Goal: Task Accomplishment & Management: Manage account settings

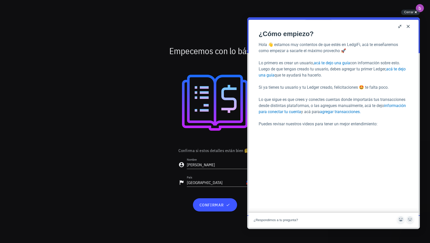
click at [123, 83] on div at bounding box center [215, 102] width 295 height 81
drag, startPoint x: 407, startPoint y: 25, endPoint x: 398, endPoint y: 23, distance: 10.0
click at [407, 25] on button "Close" at bounding box center [408, 26] width 8 height 8
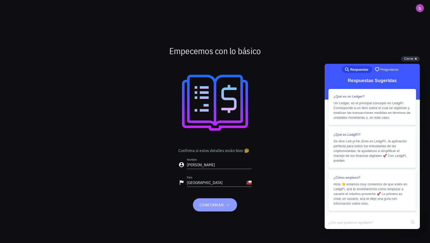
click at [218, 205] on span "confirmar" at bounding box center [215, 204] width 32 height 5
click at [416, 57] on div "Cerrar cross-small" at bounding box center [410, 58] width 19 height 5
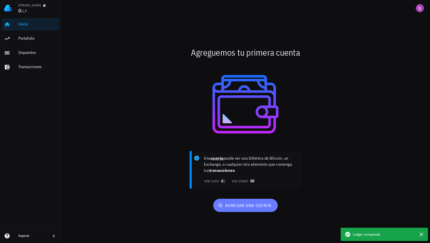
click at [243, 206] on span "agregar una cuenta" at bounding box center [245, 204] width 53 height 5
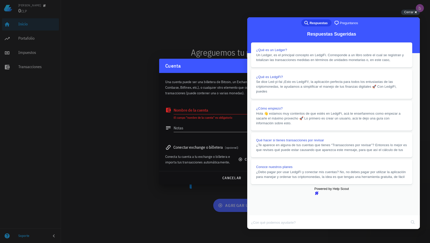
click at [257, 229] on button "Close" at bounding box center [251, 232] width 9 height 7
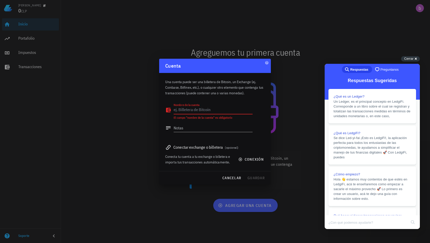
click at [206, 107] on textarea "Nombre de la cuenta" at bounding box center [213, 110] width 79 height 8
click at [202, 124] on textarea "Notas" at bounding box center [213, 128] width 79 height 8
click at [197, 111] on textarea "Nombre de la cuenta" at bounding box center [213, 110] width 79 height 8
click at [192, 107] on textarea "Nombre de la cuenta" at bounding box center [213, 110] width 79 height 8
click at [183, 129] on textarea "Notas" at bounding box center [213, 128] width 79 height 8
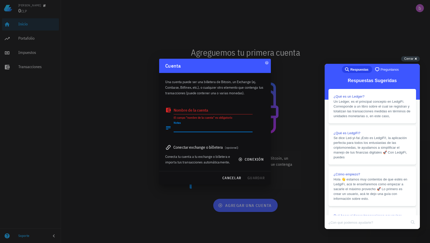
click at [176, 148] on div "Conectar exchange o billetera (opcional)" at bounding box center [214, 146] width 99 height 7
click at [167, 149] on icon at bounding box center [168, 147] width 6 height 6
click at [175, 154] on div "Conecta tu cuenta a tu exchange o billetera e importa tus transacciones automát…" at bounding box center [198, 159] width 67 height 11
click at [241, 158] on icon "button" at bounding box center [240, 159] width 4 height 4
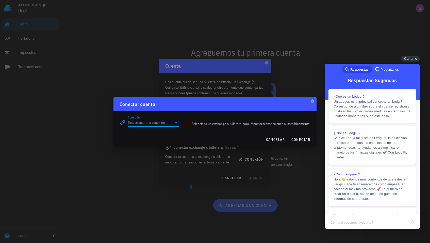
click at [172, 125] on div "Conexión" at bounding box center [153, 122] width 51 height 8
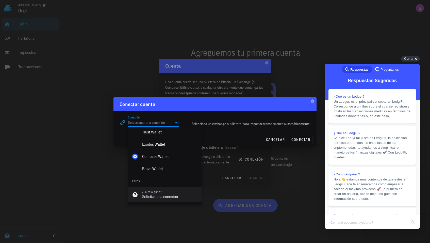
scroll to position [356, 0]
click at [94, 181] on div at bounding box center [215, 121] width 430 height 243
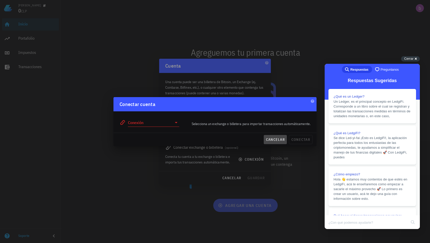
click at [269, 137] on span "cancelar" at bounding box center [275, 139] width 19 height 5
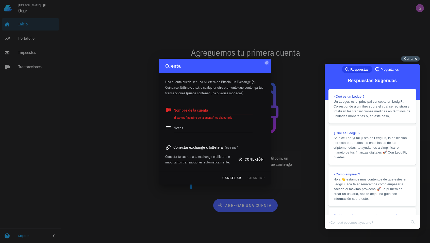
click at [406, 60] on span "Cerrar" at bounding box center [408, 59] width 9 height 4
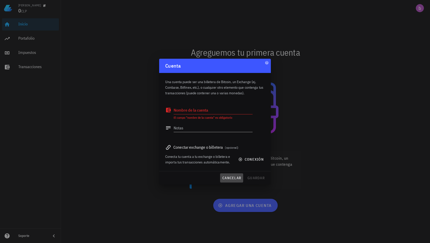
click at [232, 175] on button "cancelar" at bounding box center [231, 177] width 23 height 9
